Goal: Task Accomplishment & Management: Complete application form

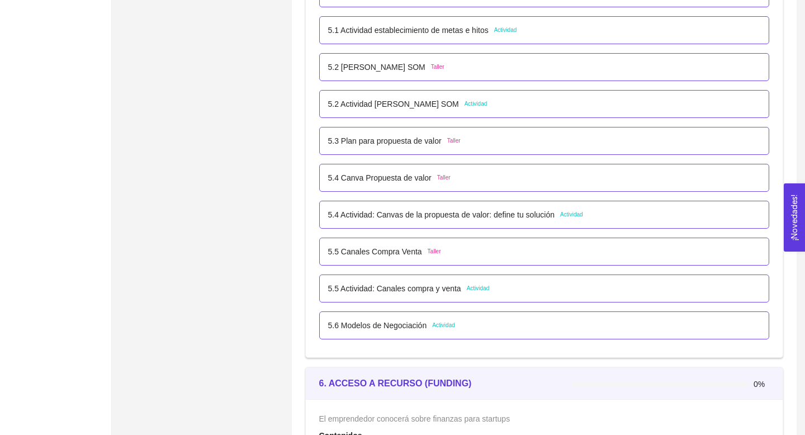
scroll to position [2236, 0]
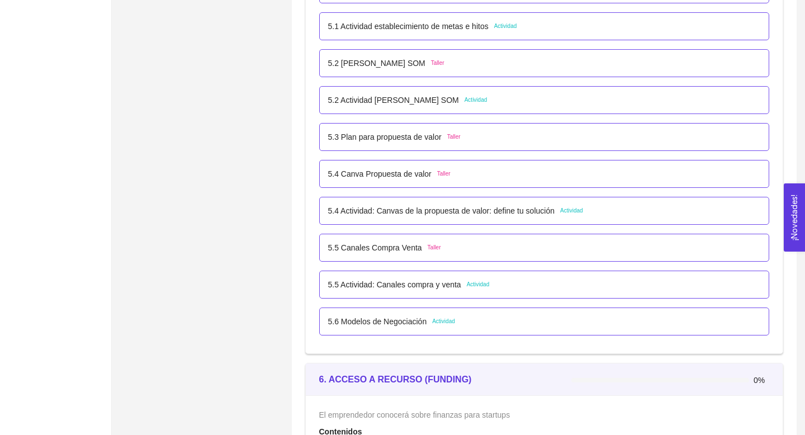
click at [578, 209] on span "Actividad" at bounding box center [571, 210] width 23 height 9
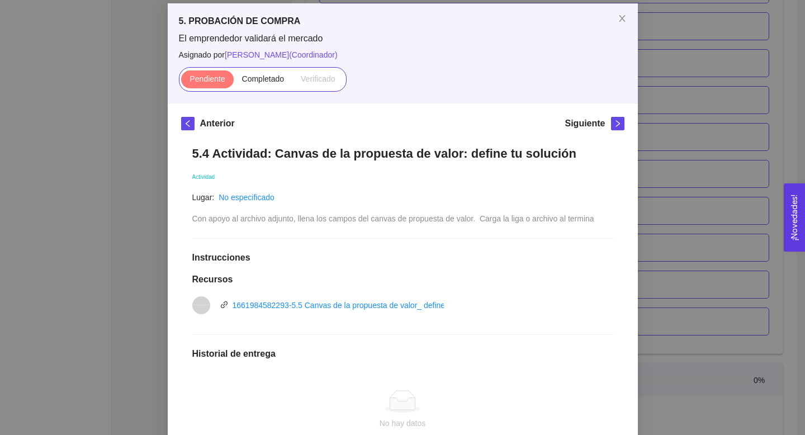
scroll to position [63, 0]
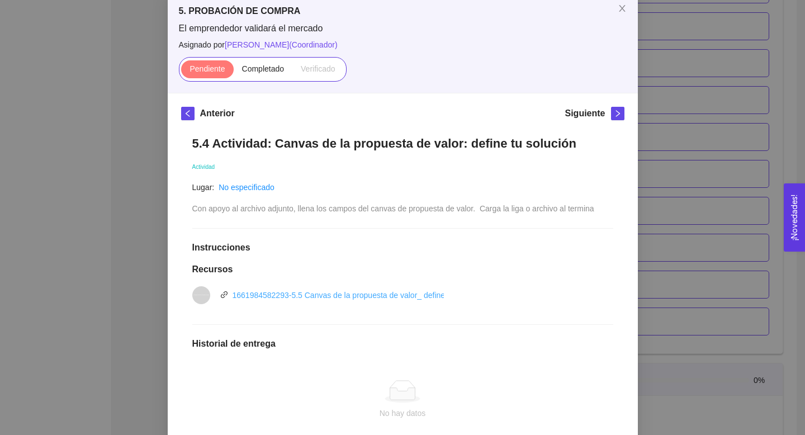
click at [385, 292] on link "1661984582293-5.5 Canvas de la propuesta de valor_ define tu solución.pptx" at bounding box center [367, 295] width 269 height 9
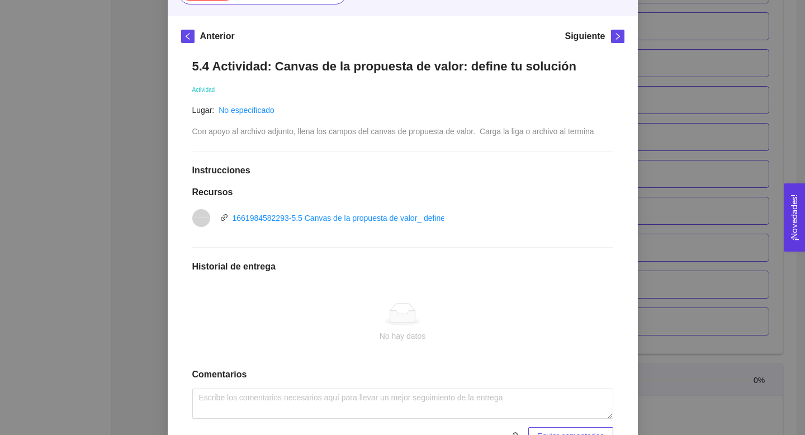
scroll to position [200, 0]
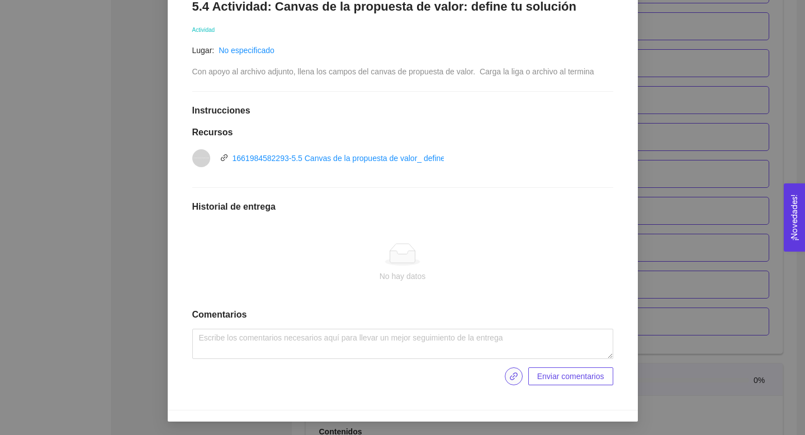
click at [515, 381] on button "button" at bounding box center [514, 376] width 18 height 18
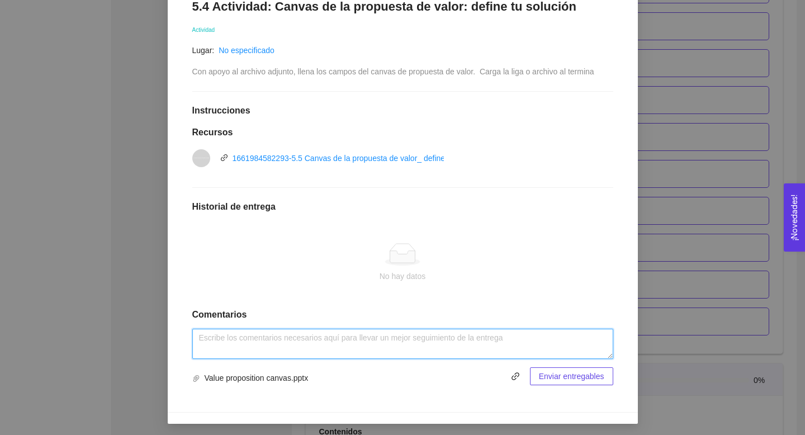
click at [559, 343] on textarea at bounding box center [402, 344] width 421 height 30
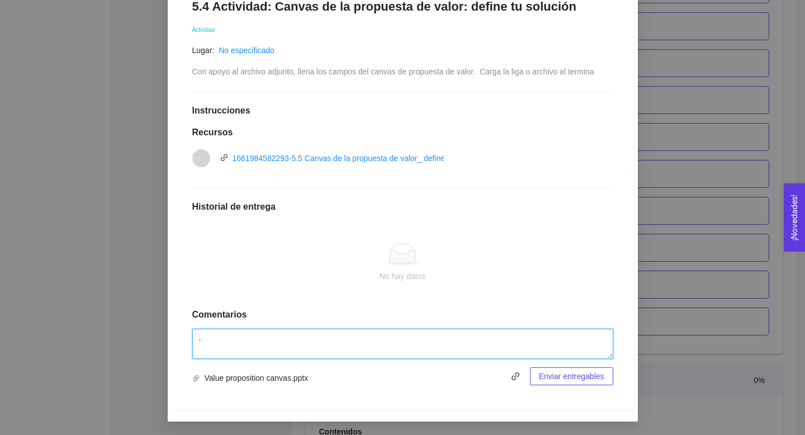
type textarea "."
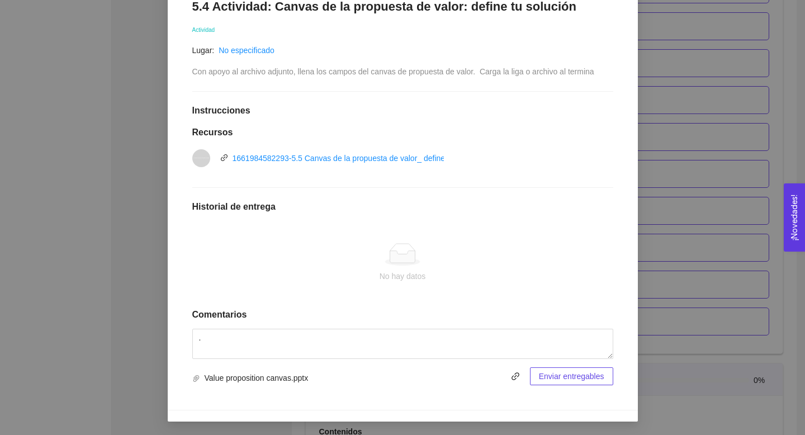
click at [604, 380] on button "Enviar entregables" at bounding box center [571, 376] width 83 height 18
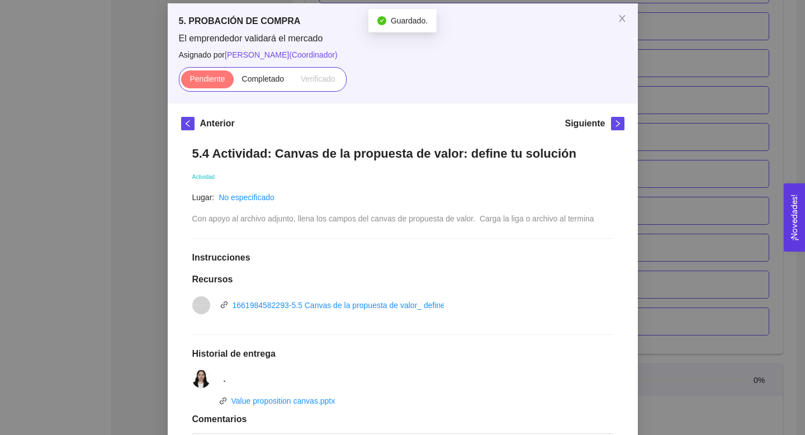
scroll to position [0, 0]
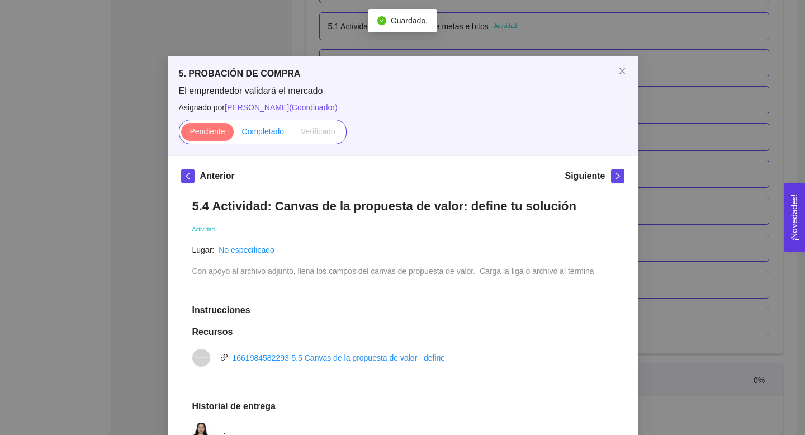
click at [252, 129] on span "Completado" at bounding box center [263, 131] width 42 height 9
click at [234, 134] on input "Completado" at bounding box center [234, 134] width 0 height 0
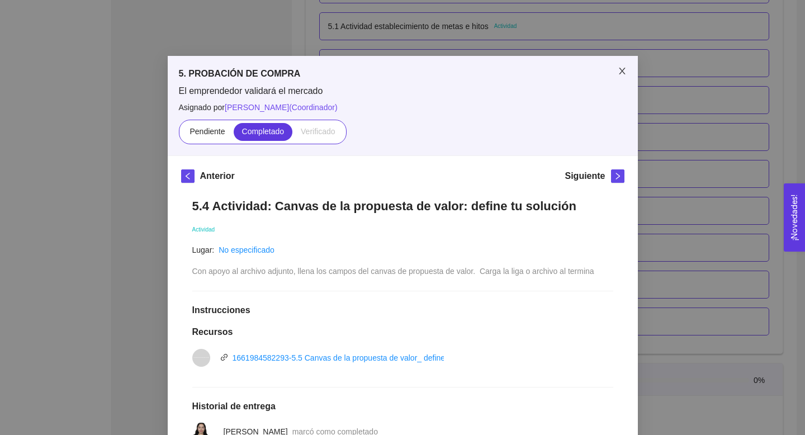
click at [622, 72] on icon "close" at bounding box center [622, 71] width 6 height 7
